Goal: Check status: Check status

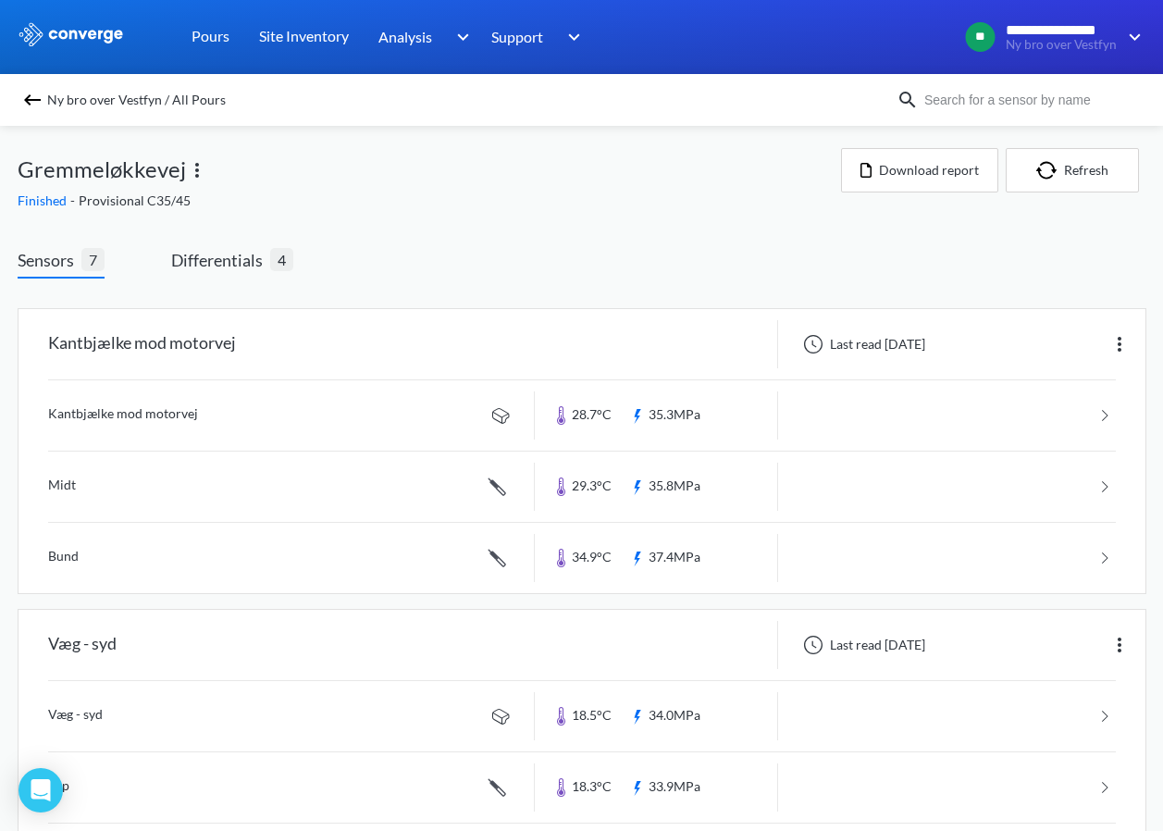
click at [36, 103] on img at bounding box center [32, 100] width 22 height 22
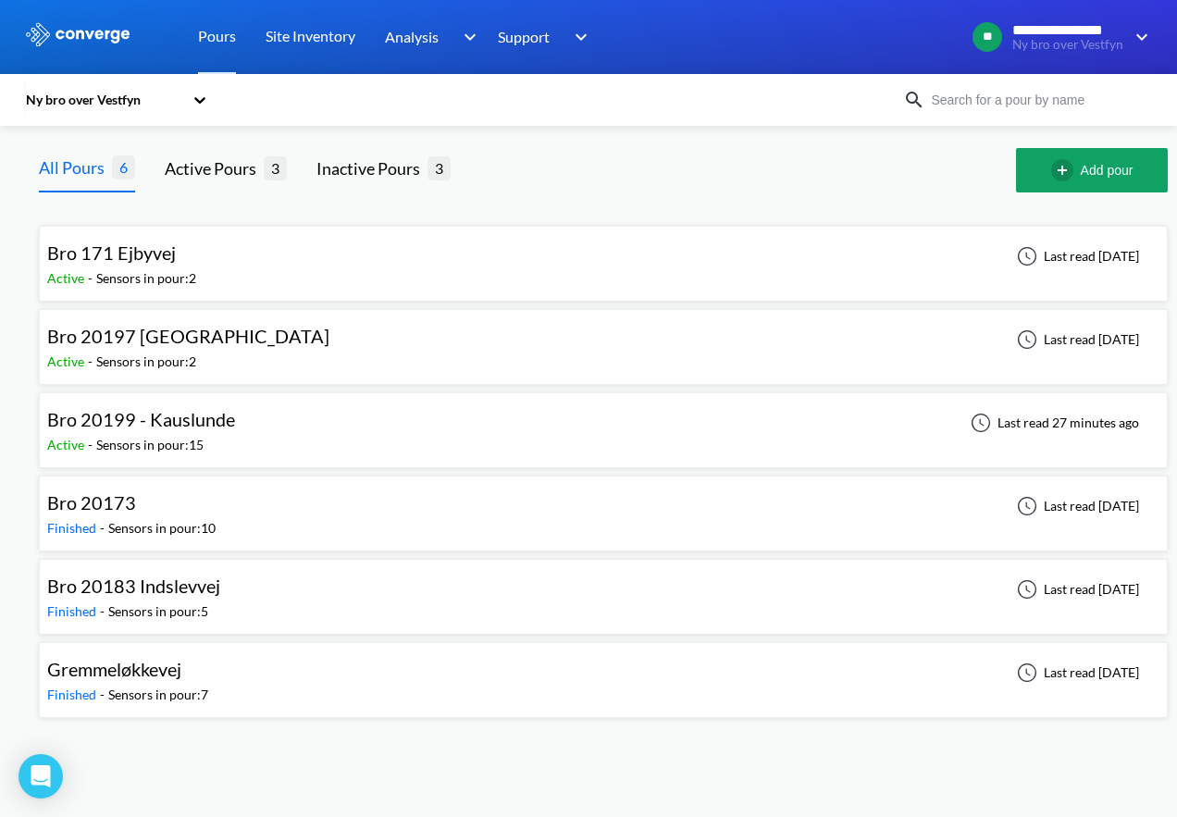
click at [198, 103] on icon at bounding box center [200, 100] width 18 height 18
click at [103, 185] on div "Ny bro over Vestfyn" at bounding box center [116, 184] width 185 height 35
click at [179, 432] on div "Bro 20199 - Kauslunde" at bounding box center [141, 419] width 188 height 29
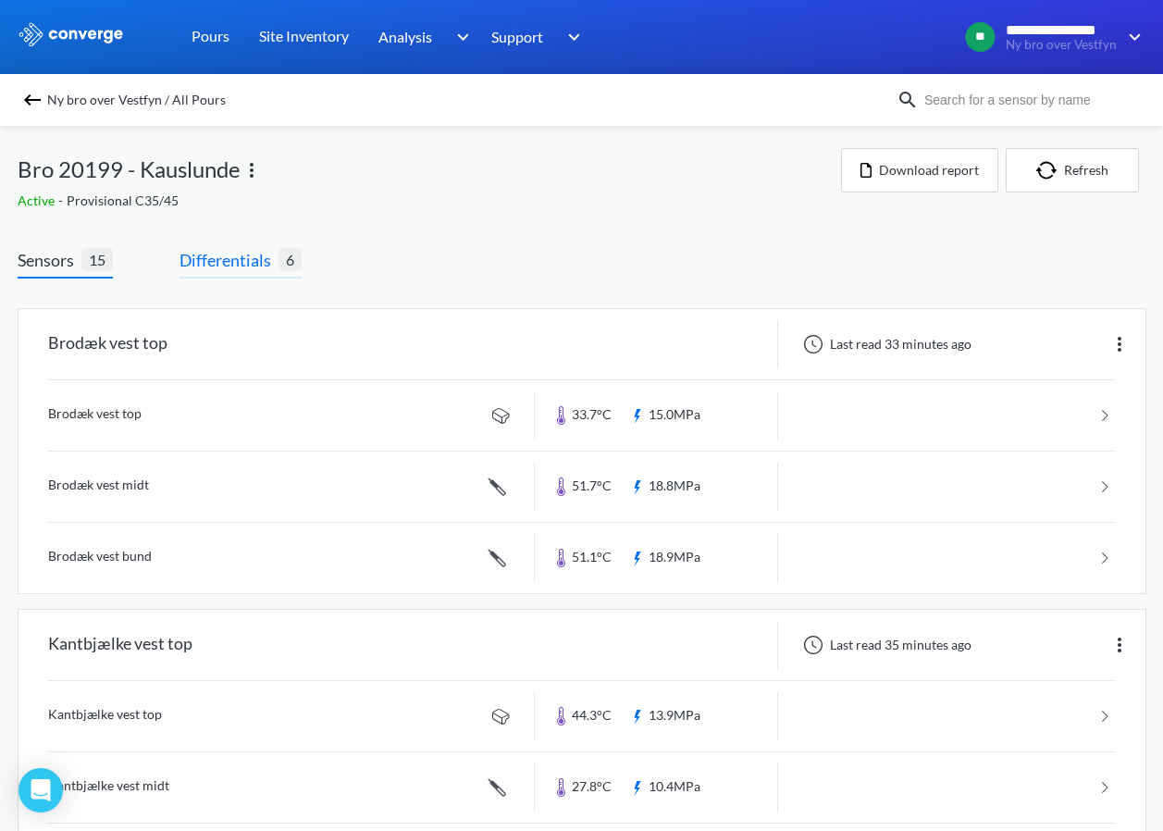
click at [242, 260] on span "Differentials" at bounding box center [228, 260] width 99 height 26
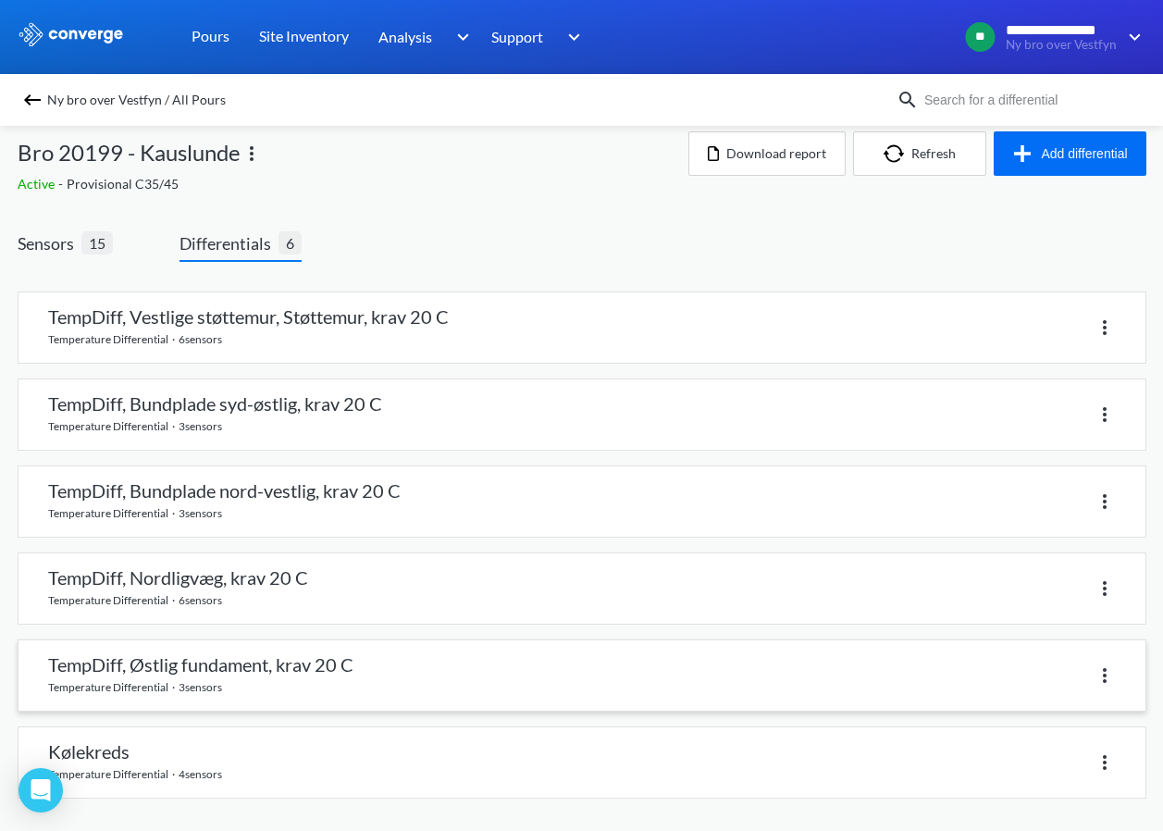
scroll to position [21, 0]
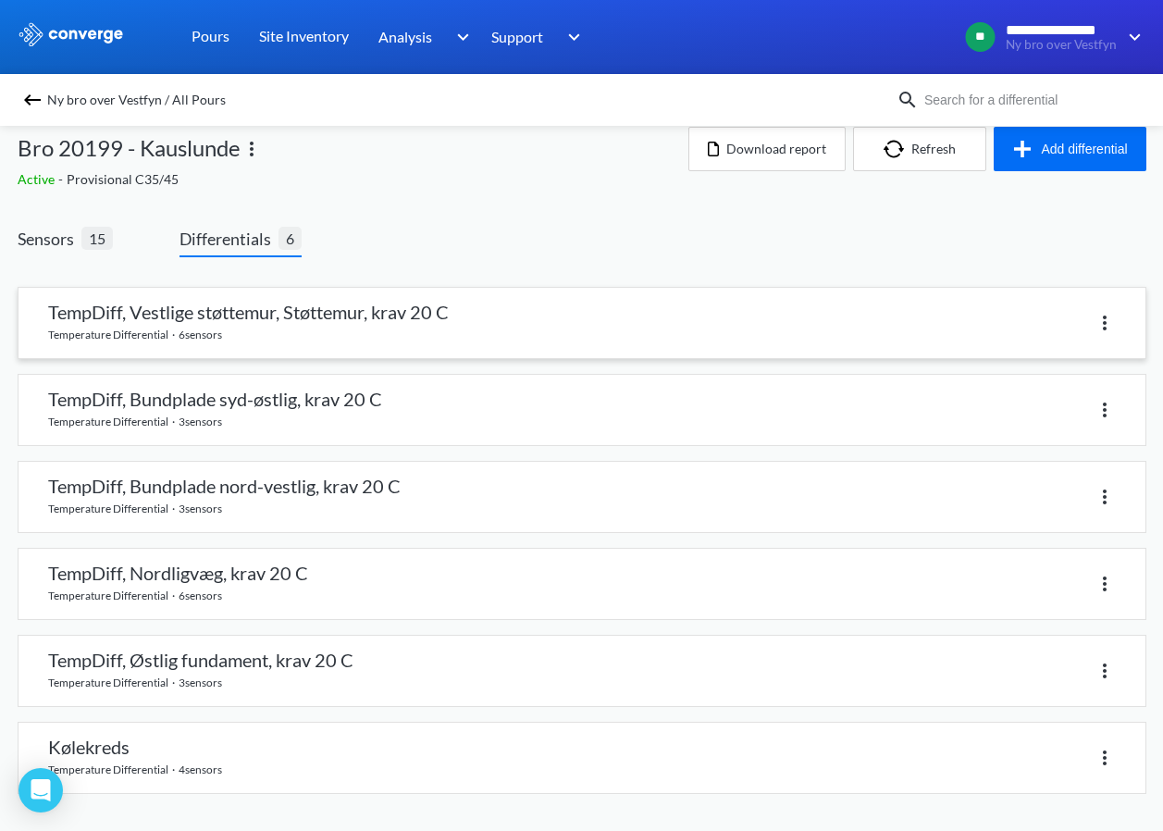
click at [173, 331] on link at bounding box center [581, 323] width 1127 height 70
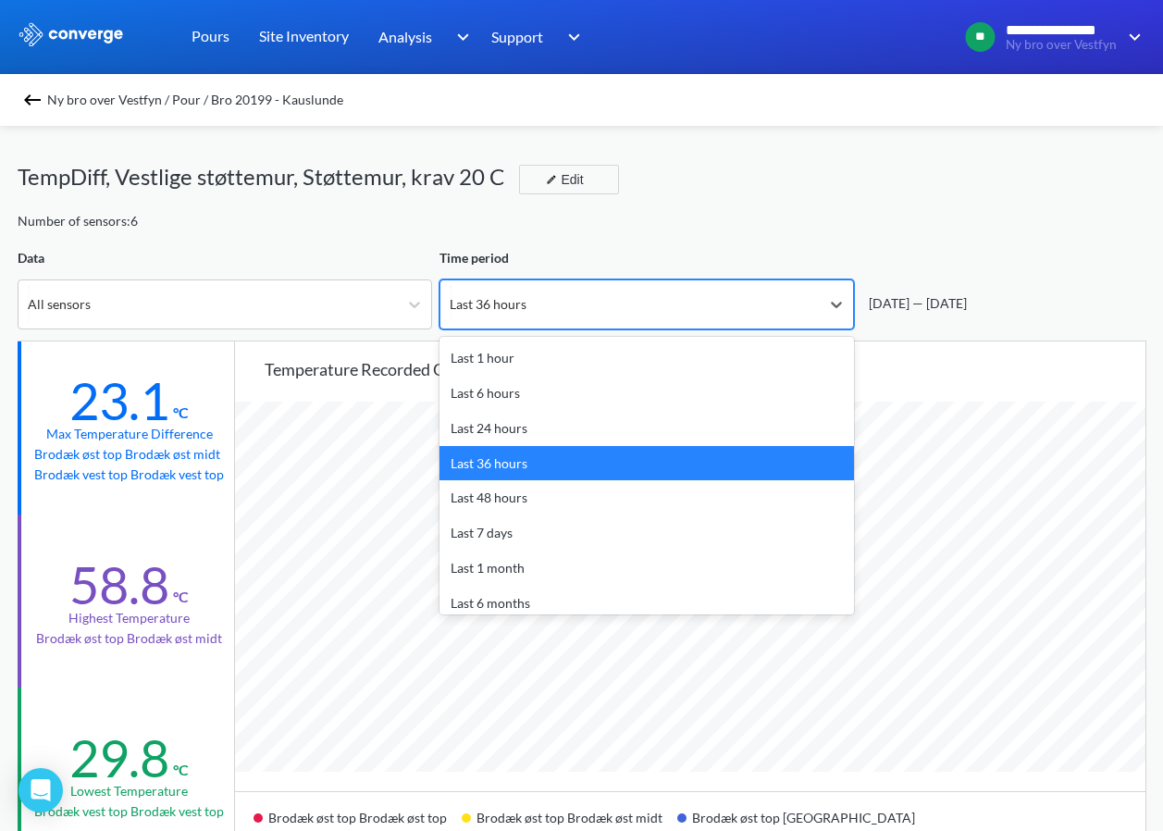
click at [589, 296] on div "Last 36 hours" at bounding box center [629, 304] width 379 height 48
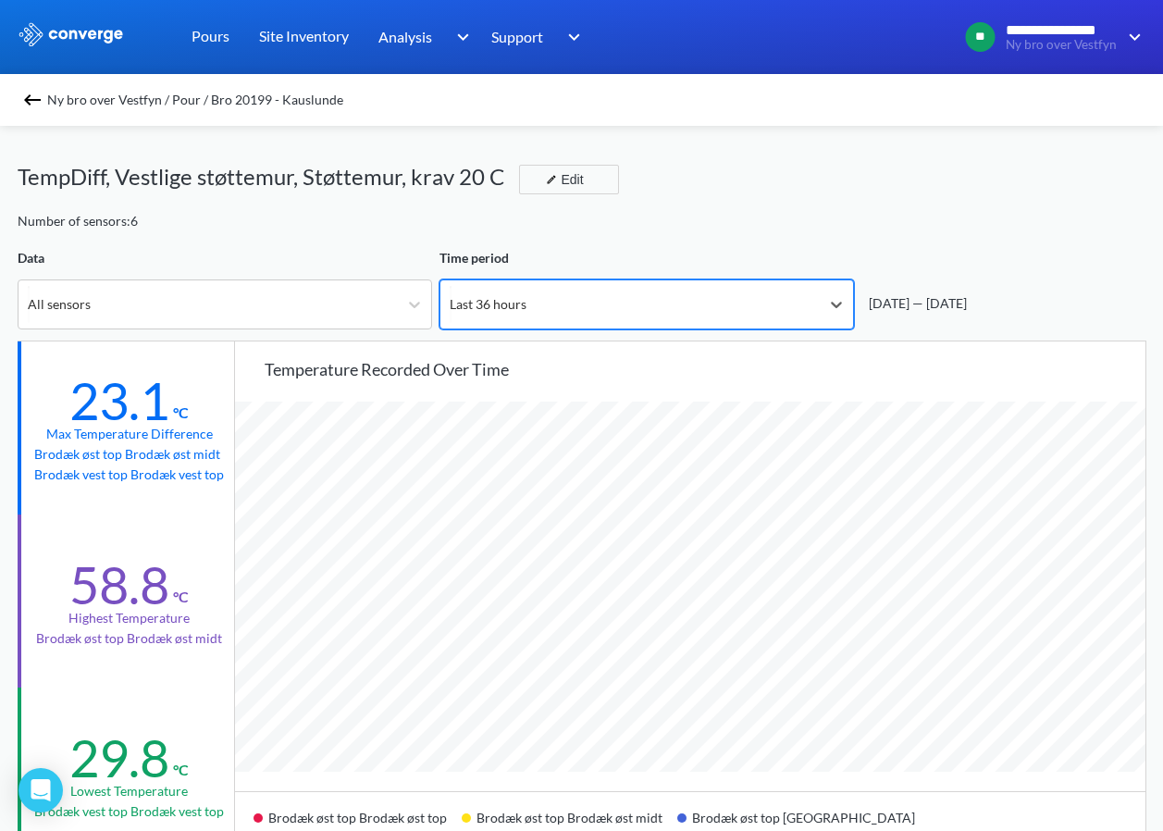
click at [355, 336] on div "Ny bro over Vestfyn / Pour / Bro 20199 - Kauslunde TempDiff, Vestlige støttemur…" at bounding box center [582, 838] width 1128 height 1424
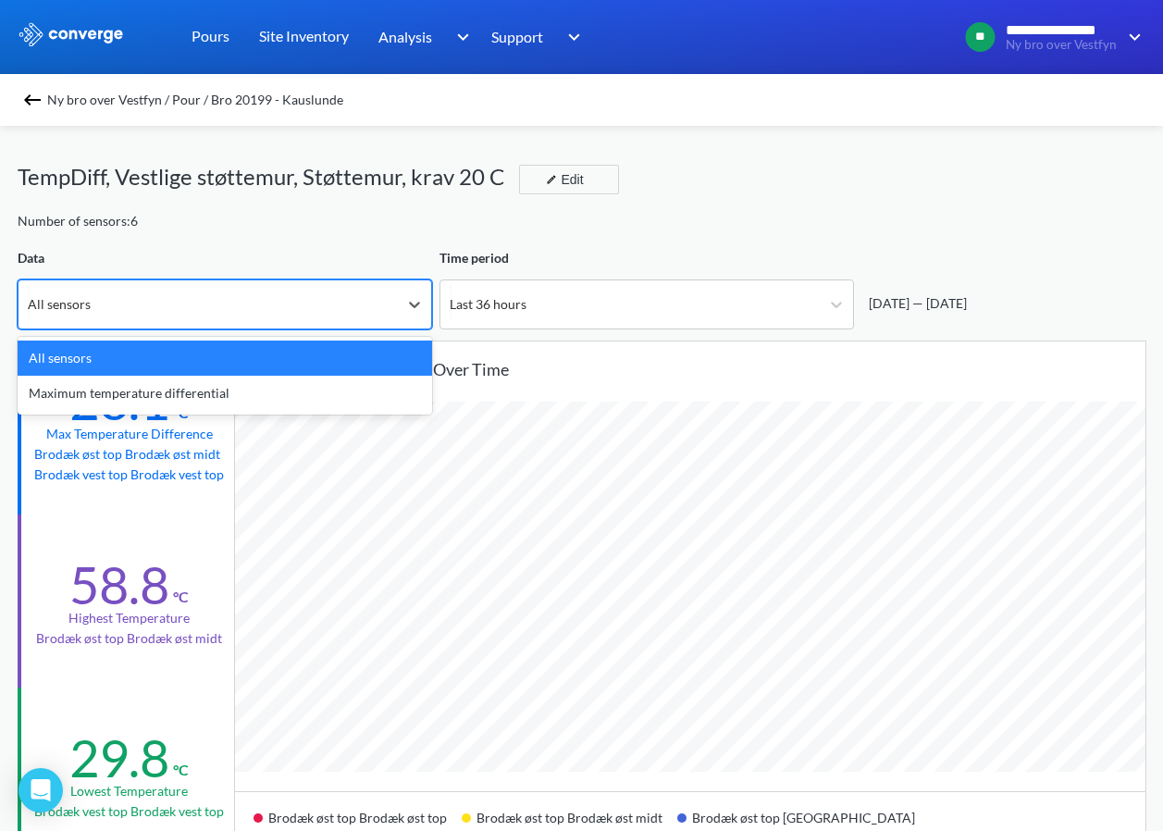
click at [354, 324] on div "All sensors" at bounding box center [207, 304] width 379 height 48
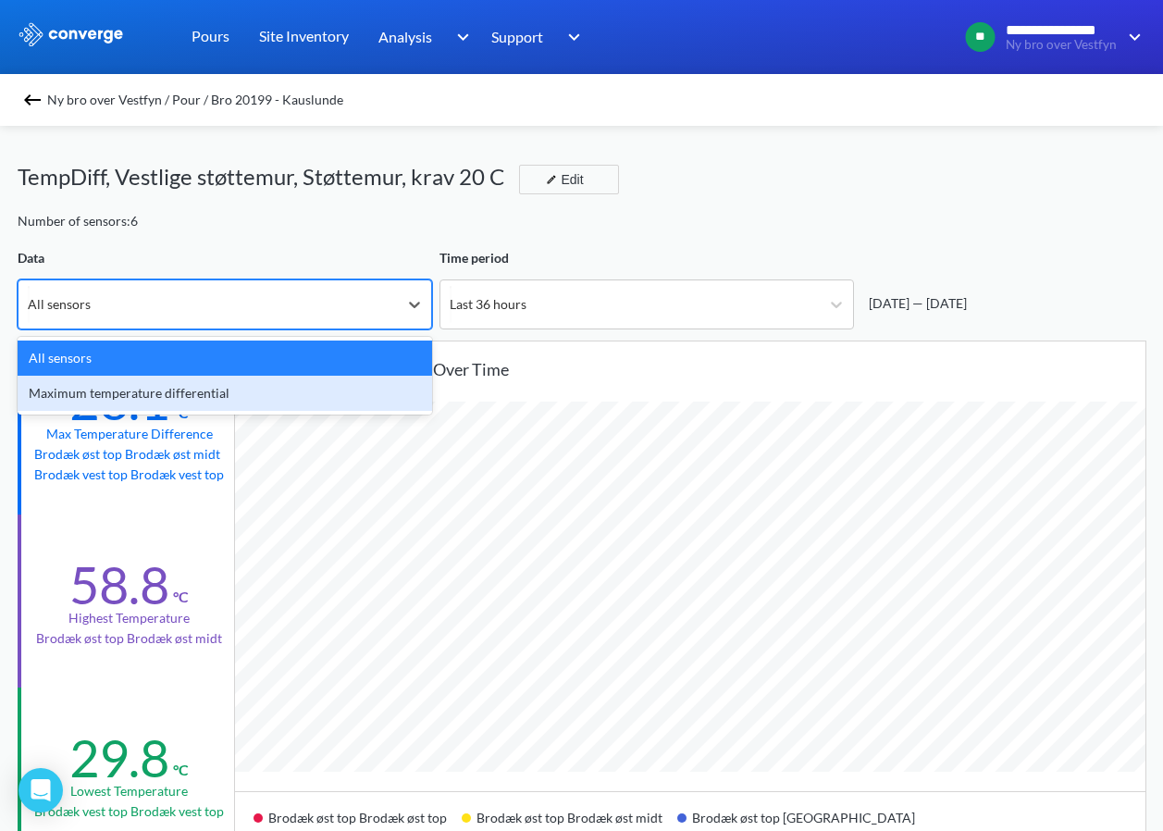
click at [171, 400] on div "Maximum temperature differential" at bounding box center [225, 393] width 414 height 35
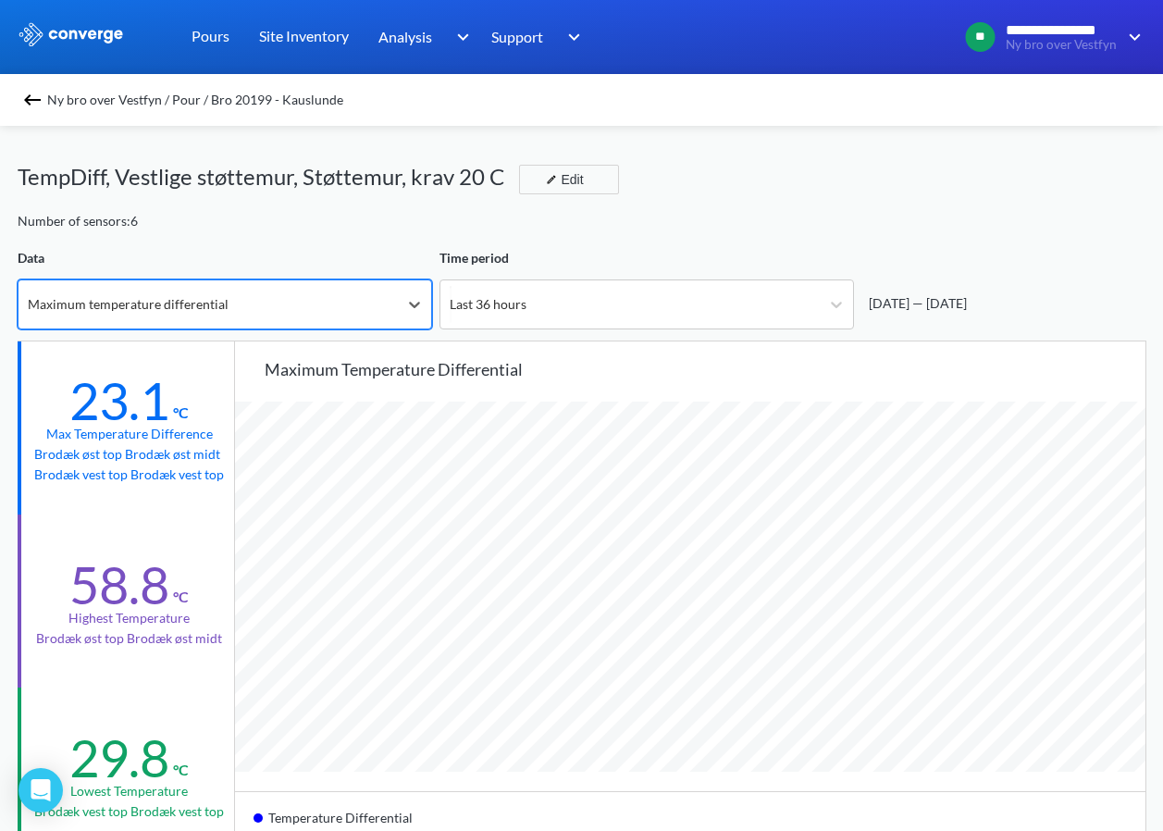
scroll to position [1549, 1163]
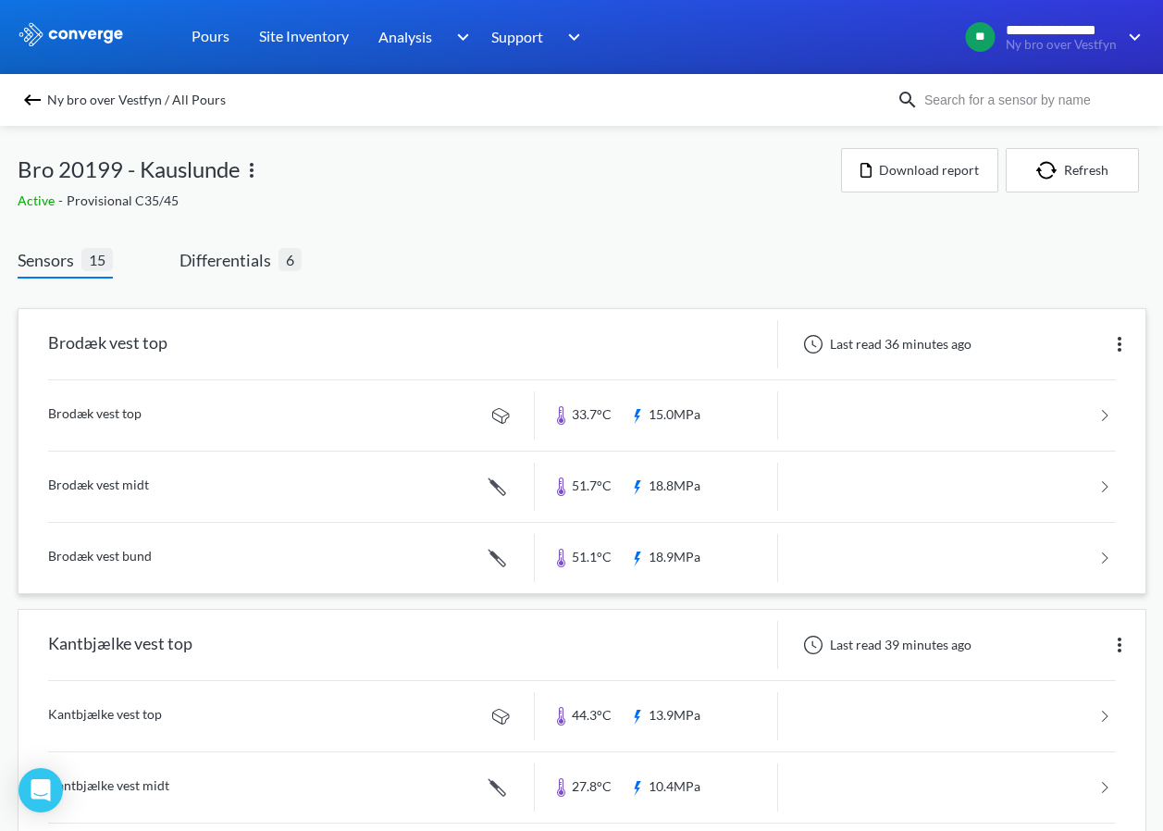
click at [160, 494] on link at bounding box center [581, 486] width 1067 height 70
click at [110, 422] on link at bounding box center [581, 415] width 1067 height 70
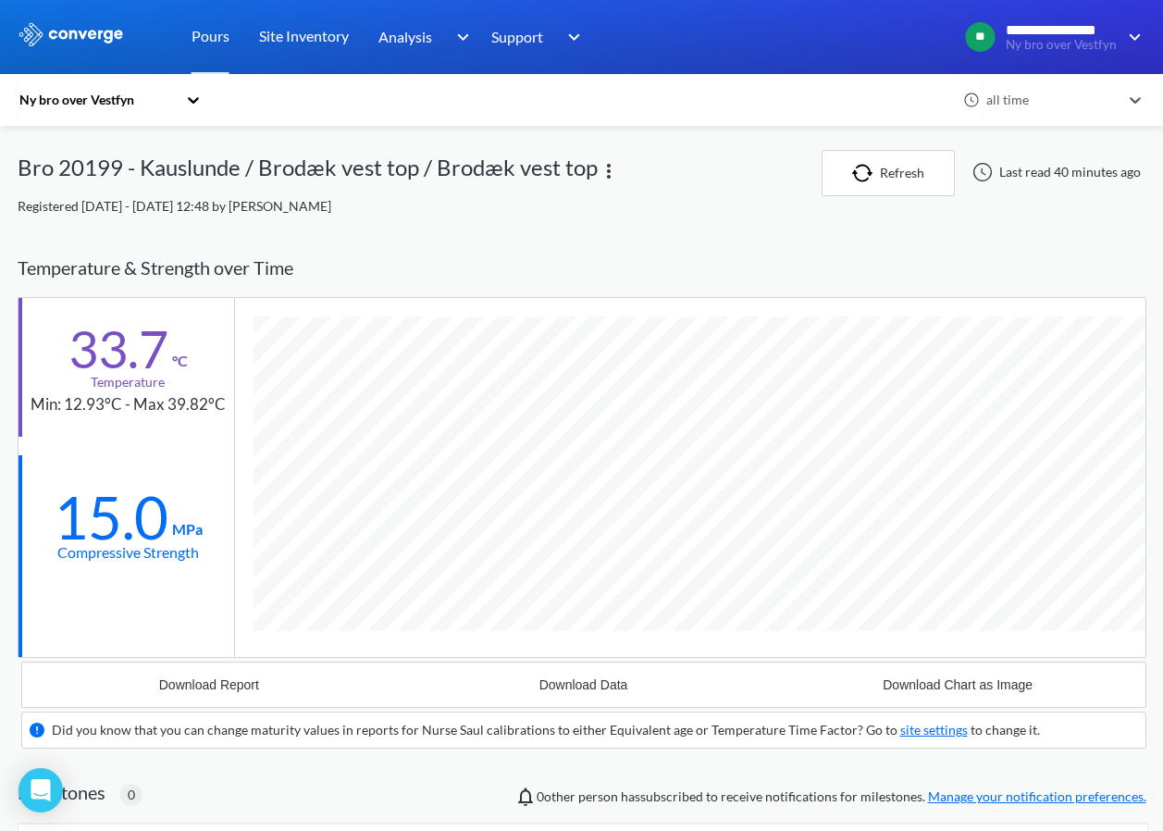
scroll to position [1148, 1128]
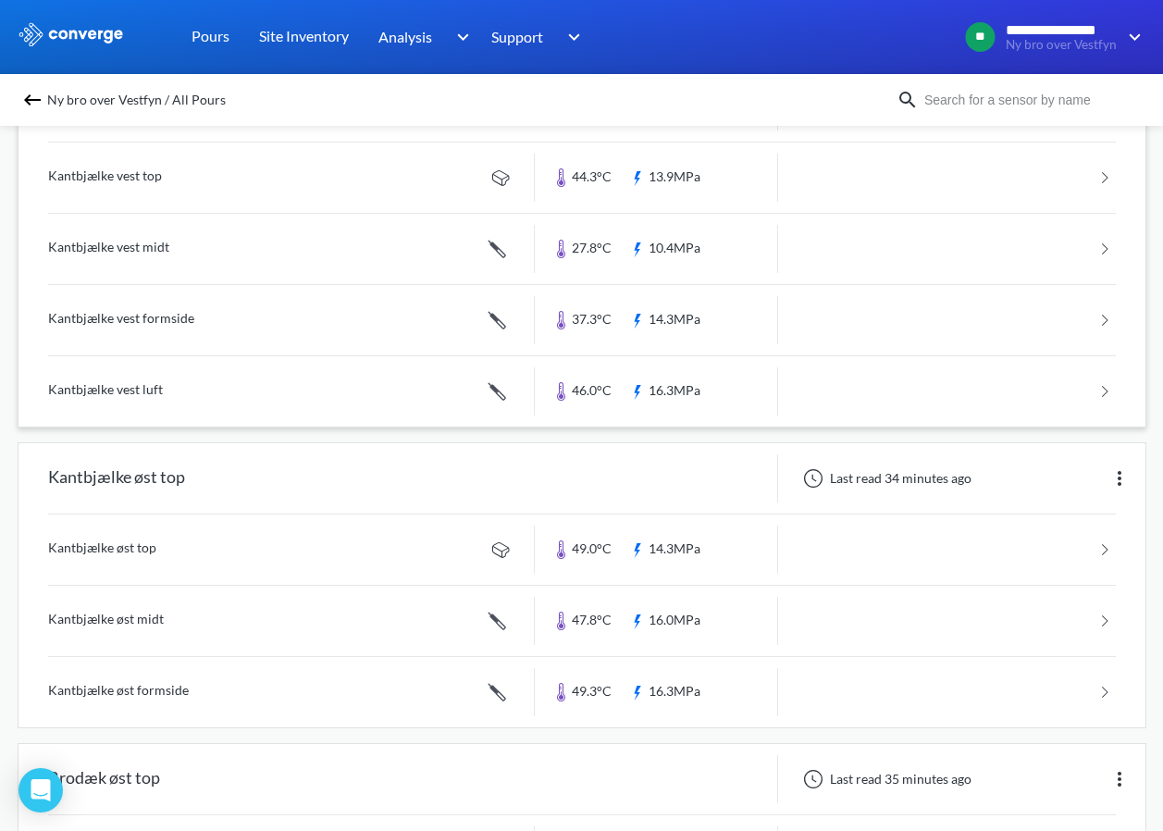
scroll to position [555, 0]
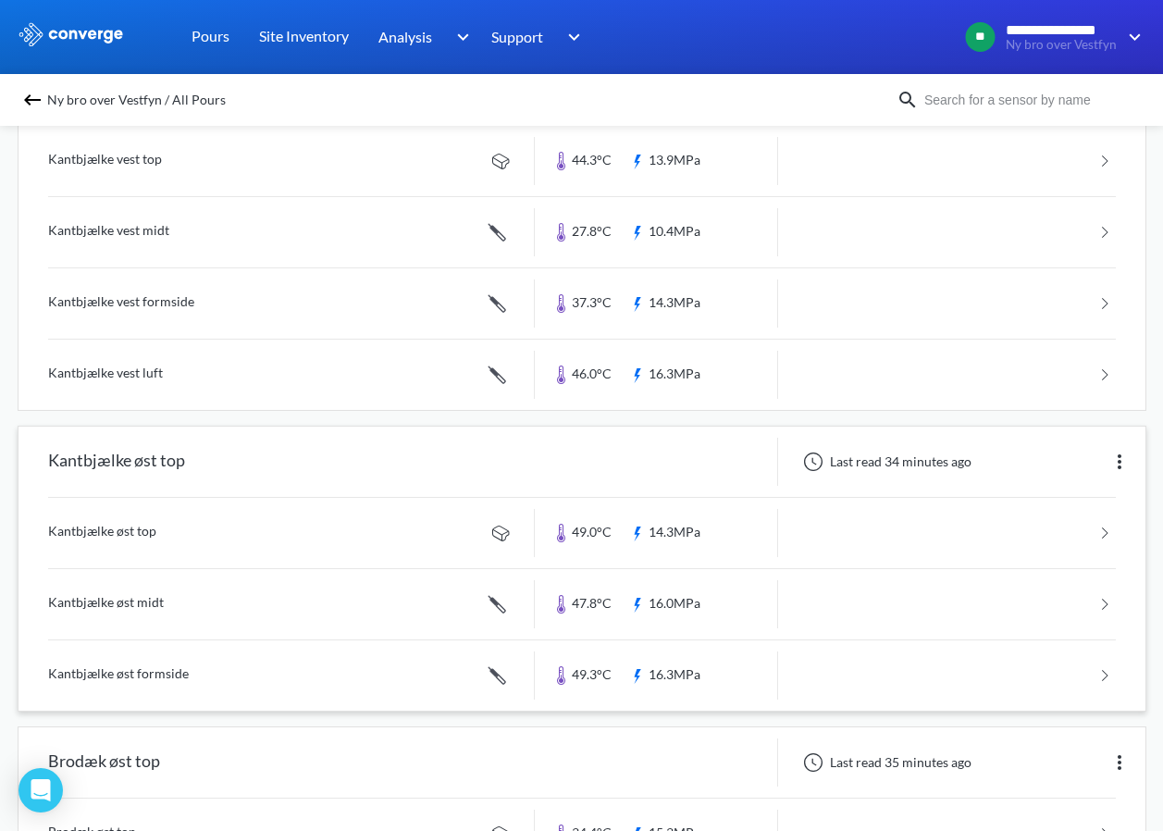
click at [174, 599] on link at bounding box center [581, 604] width 1067 height 70
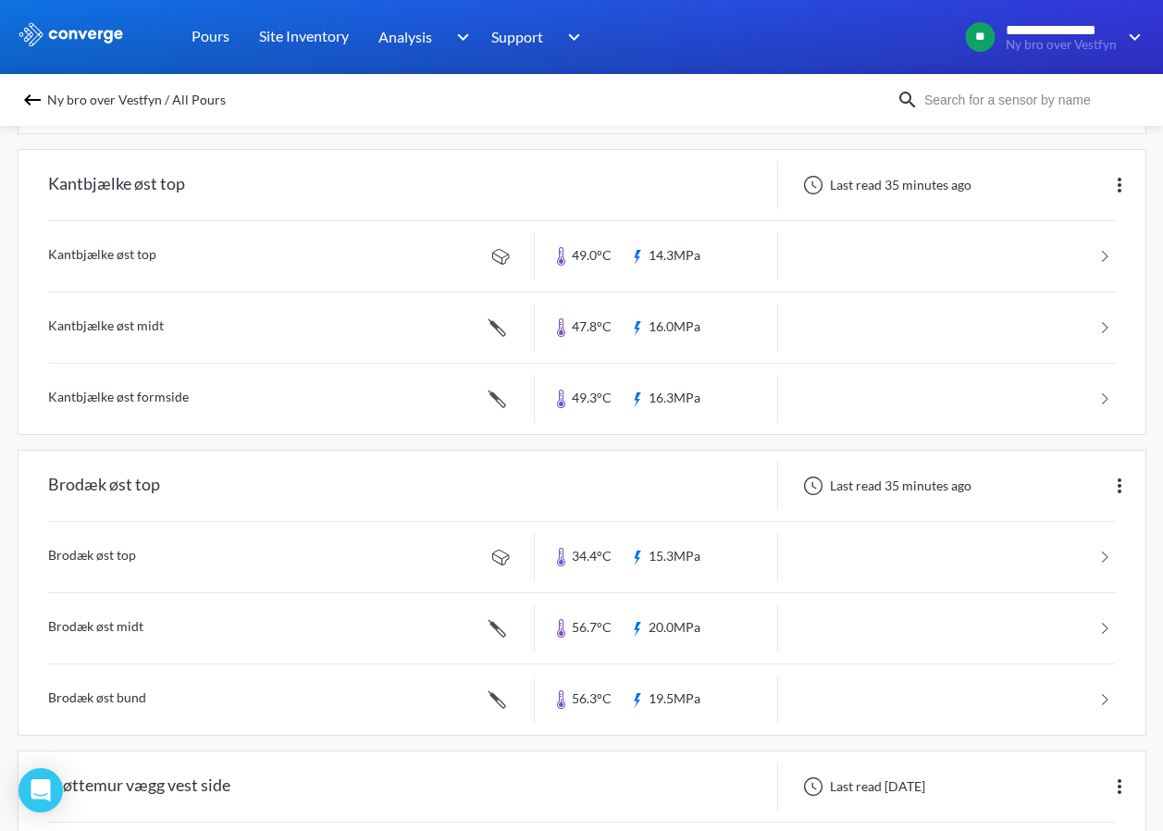
scroll to position [832, 0]
